Goal: Transaction & Acquisition: Purchase product/service

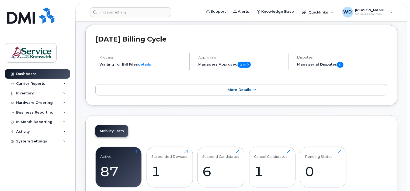
scroll to position [81, 0]
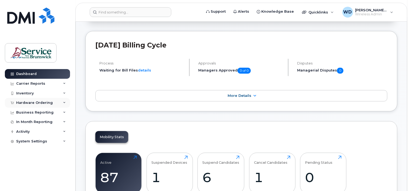
click at [37, 106] on div "Hardware Ordering" at bounding box center [37, 103] width 65 height 10
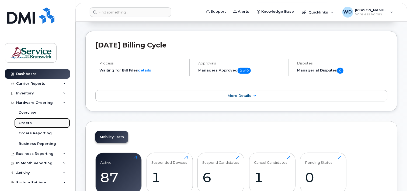
click at [32, 122] on link "Orders" at bounding box center [42, 123] width 56 height 10
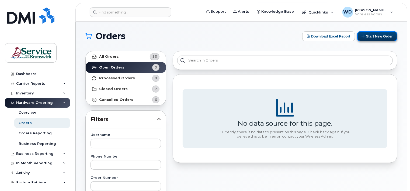
click at [367, 34] on button "Start New Order" at bounding box center [377, 36] width 40 height 10
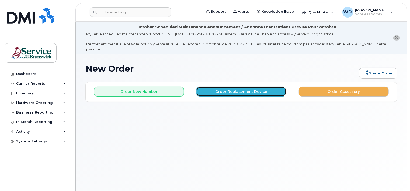
click at [271, 89] on button "Order Replacement Device" at bounding box center [241, 91] width 90 height 10
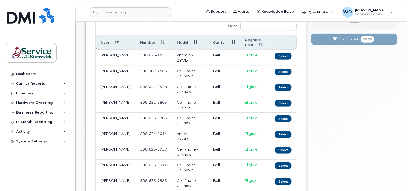
scroll to position [108, 0]
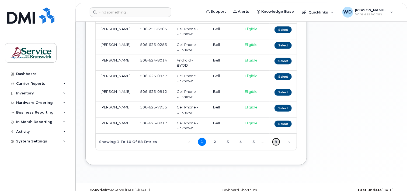
click at [272, 138] on link "9" at bounding box center [276, 142] width 8 height 8
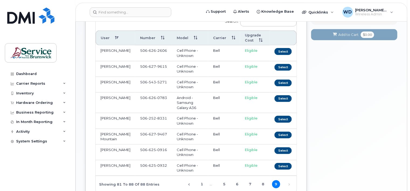
scroll to position [92, 0]
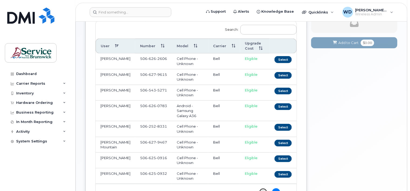
click at [263, 188] on link "8" at bounding box center [263, 192] width 8 height 8
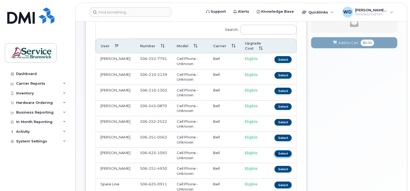
click at [287, 150] on button "Select" at bounding box center [282, 153] width 17 height 7
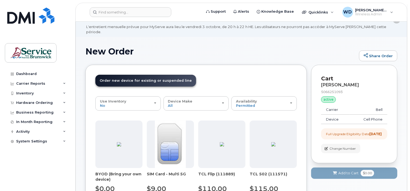
scroll to position [0, 0]
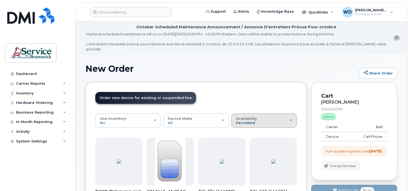
click at [250, 120] on span "Permitted" at bounding box center [245, 122] width 19 height 4
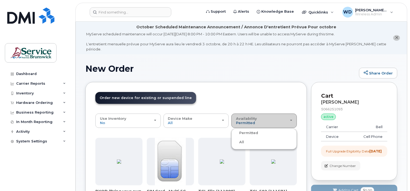
click at [250, 120] on span "Permitted" at bounding box center [245, 122] width 19 height 4
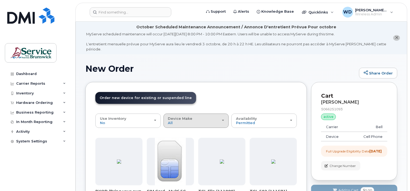
click at [204, 116] on div "Device Make All Aircard Android Cell Phone iPhone Tablet" at bounding box center [196, 120] width 56 height 8
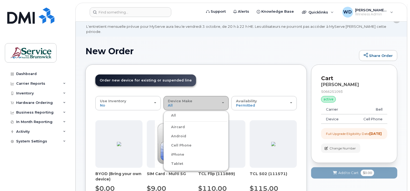
scroll to position [27, 0]
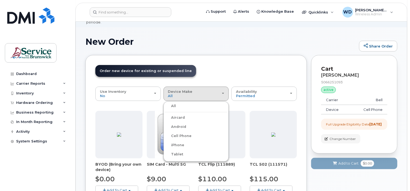
click at [186, 123] on div "Android" at bounding box center [196, 126] width 63 height 6
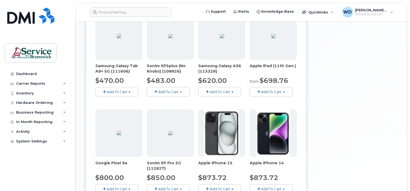
scroll to position [350, 0]
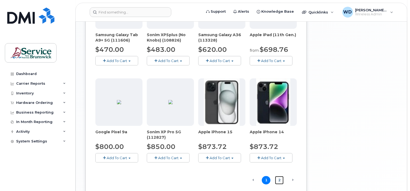
click at [280, 176] on link "2" at bounding box center [279, 180] width 9 height 8
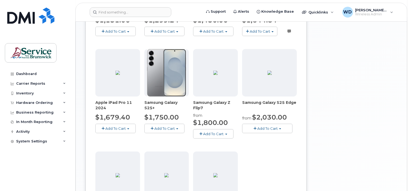
scroll to position [363, 0]
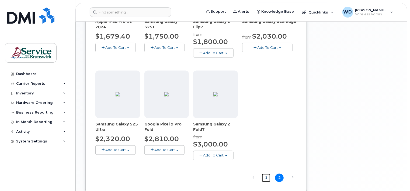
click at [266, 173] on link "1" at bounding box center [266, 177] width 9 height 8
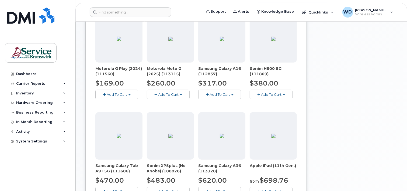
scroll to position [256, 0]
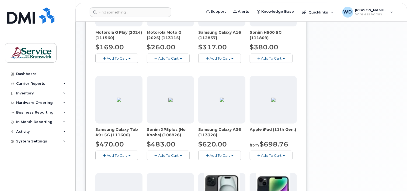
click at [217, 153] on span "Add To Cart" at bounding box center [220, 155] width 20 height 4
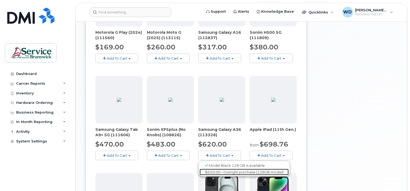
click at [222, 169] on link "$620.00 - Outright purchase (128GB model)" at bounding box center [244, 172] width 89 height 7
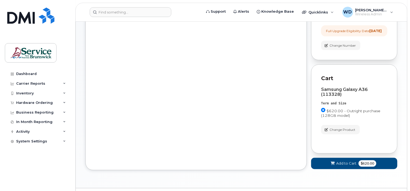
scroll to position [133, 0]
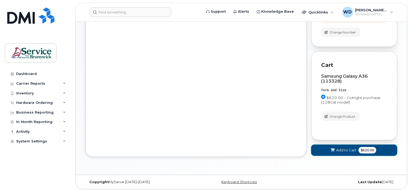
click at [364, 150] on span "$620.00" at bounding box center [367, 150] width 18 height 6
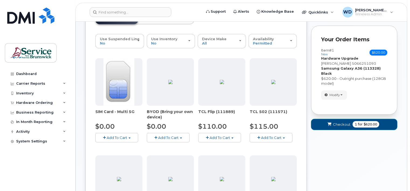
click at [345, 122] on span "Checkout" at bounding box center [342, 124] width 18 height 5
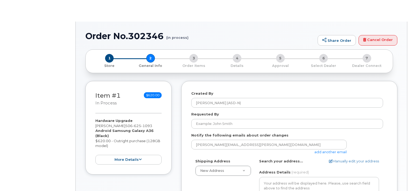
select select
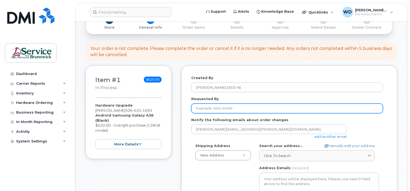
scroll to position [81, 0]
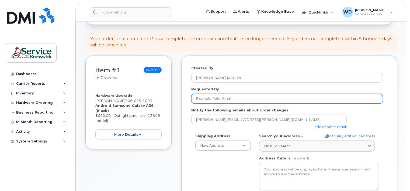
click at [234, 94] on input "Requested By" at bounding box center [287, 99] width 192 height 10
type input "[PERSON_NAME]"
type input "[PERSON_NAME]/[PERSON_NAME]"
type input "5062511503"
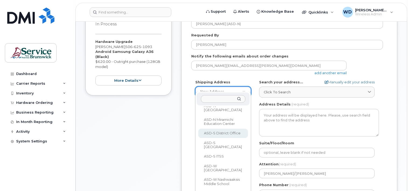
scroll to position [27, 0]
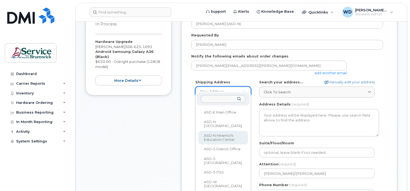
select select
type textarea "78A Henderson St Miramichi New Brunswick E1N 2R7"
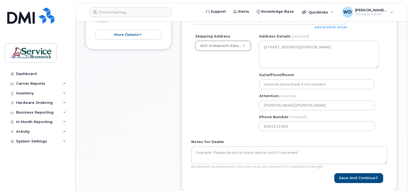
scroll to position [189, 0]
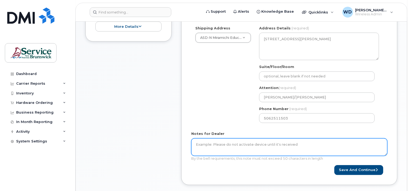
click at [259, 138] on textarea "Notes for Dealer" at bounding box center [289, 147] width 196 height 18
type textarea "i"
type textarea "No SIM needed as we will use the existing one."
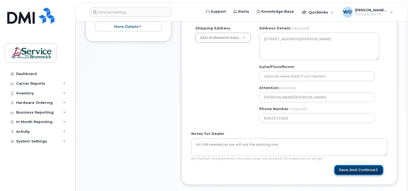
click at [350, 165] on button "Save and Continue" at bounding box center [358, 170] width 49 height 10
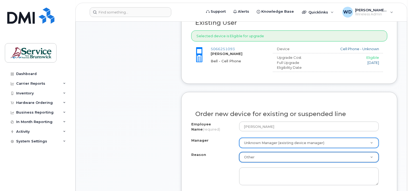
scroll to position [296, 0]
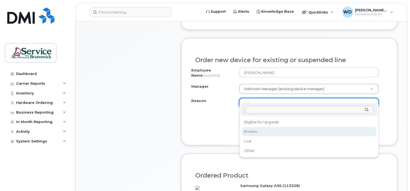
select select "broken"
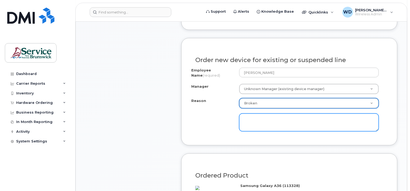
click at [269, 118] on textarea at bounding box center [309, 122] width 140 height 18
type textarea "n"
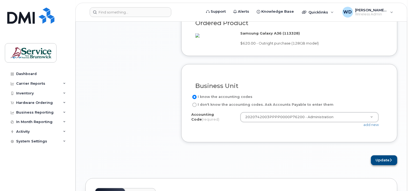
scroll to position [458, 0]
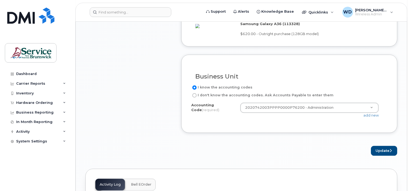
type textarea "Not working properly"
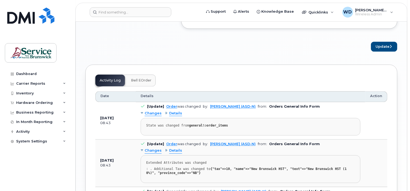
scroll to position [512, 0]
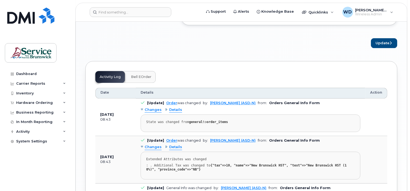
scroll to position [539, 0]
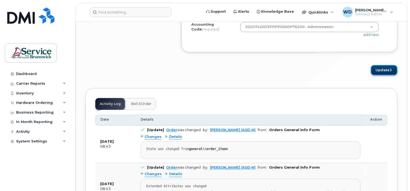
drag, startPoint x: 382, startPoint y: 69, endPoint x: 371, endPoint y: 72, distance: 11.2
click at [382, 68] on button "Update" at bounding box center [384, 70] width 26 height 10
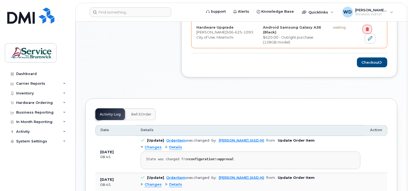
scroll to position [296, 0]
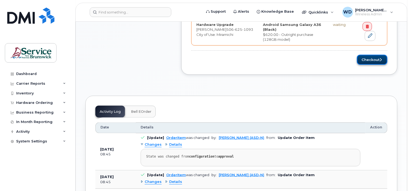
click at [383, 57] on button "Checkout" at bounding box center [372, 60] width 30 height 10
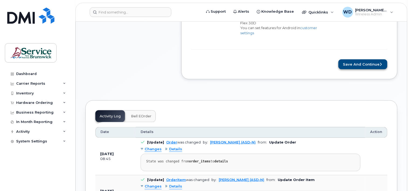
scroll to position [296, 0]
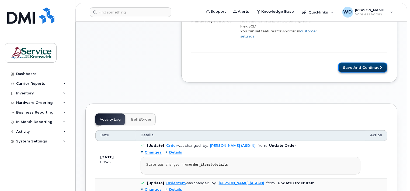
click at [361, 62] on button "Save and Continue" at bounding box center [362, 67] width 49 height 10
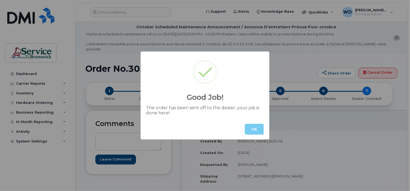
click at [254, 128] on button "OK" at bounding box center [254, 129] width 19 height 11
